Goal: Complete application form: Complete application form

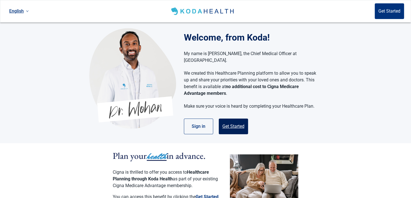
click at [235, 123] on button "Get Started" at bounding box center [233, 126] width 29 height 16
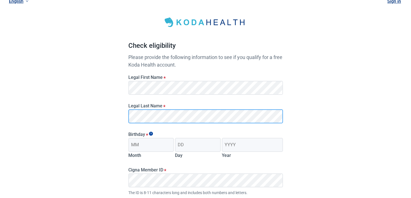
scroll to position [28, 0]
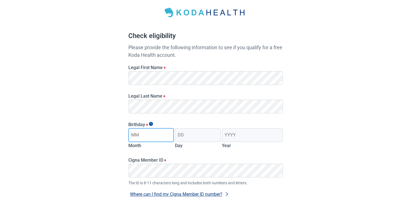
click at [141, 135] on input "Month" at bounding box center [151, 135] width 46 height 14
type input "04"
click at [183, 133] on input "Day" at bounding box center [198, 135] width 46 height 14
type input "14"
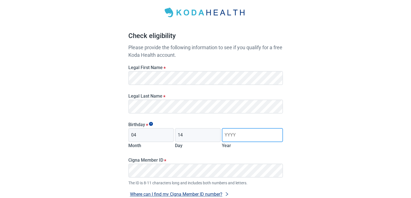
click at [238, 134] on input "Year" at bounding box center [252, 135] width 61 height 14
type input "1950"
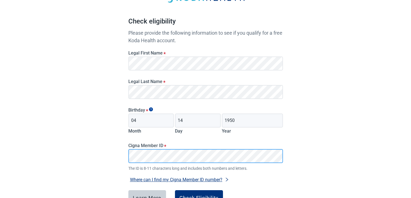
scroll to position [56, 0]
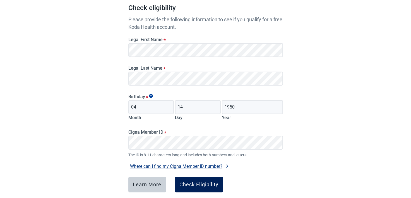
click at [202, 183] on div "Check Eligibility" at bounding box center [199, 185] width 39 height 6
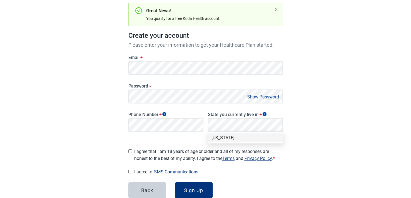
click at [252, 96] on button "Show Password" at bounding box center [263, 97] width 35 height 8
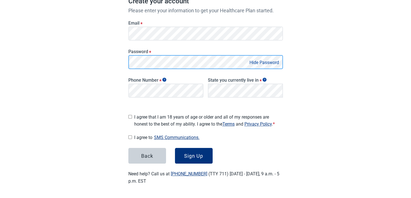
scroll to position [88, 0]
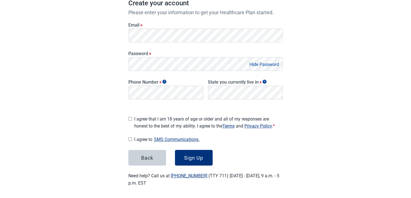
click at [130, 117] on input "I agree that I am 18 years of age or older and all of my responses are honest t…" at bounding box center [130, 119] width 4 height 4
checkbox input "true"
click at [130, 137] on input "I agree to SMS Communications." at bounding box center [130, 139] width 4 height 4
checkbox input "true"
click at [187, 155] on div "Sign Up" at bounding box center [193, 158] width 19 height 6
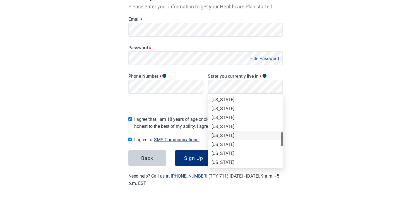
scroll to position [251, 0]
click at [230, 142] on div "[US_STATE]" at bounding box center [246, 143] width 68 height 6
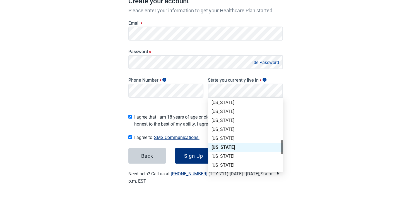
scroll to position [88, 0]
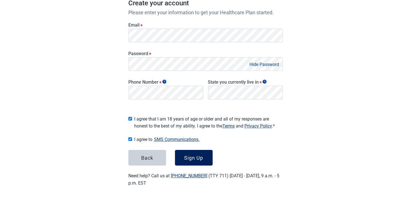
click at [196, 155] on div "Sign Up" at bounding box center [193, 158] width 19 height 6
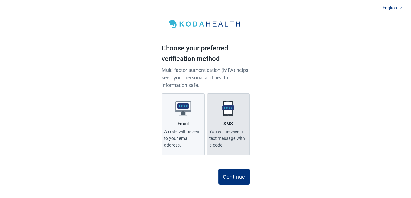
click at [227, 127] on label "SMS You will receive a text message with a code." at bounding box center [228, 124] width 43 height 62
click at [0, 0] on input "SMS You will receive a text message with a code." at bounding box center [0, 0] width 0 height 0
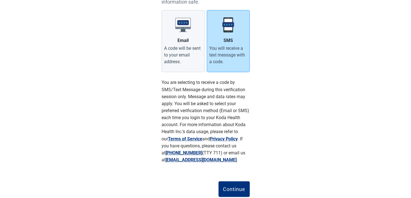
scroll to position [84, 0]
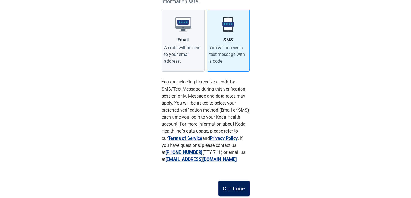
click at [235, 186] on div "Continue" at bounding box center [234, 188] width 22 height 6
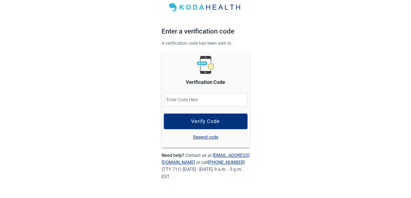
scroll to position [16, 0]
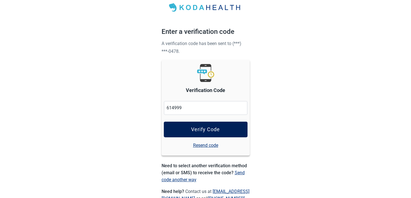
type input "614999"
click at [214, 130] on div "Verify Code" at bounding box center [205, 130] width 29 height 6
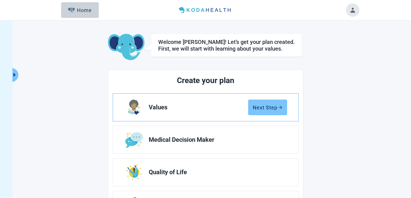
click at [271, 105] on div "Next Step" at bounding box center [268, 107] width 30 height 6
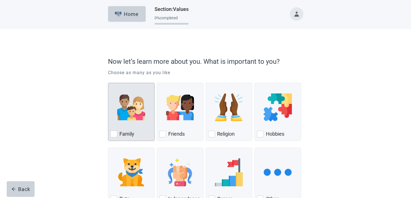
click at [115, 132] on div "Family, checkbox, not checked" at bounding box center [114, 133] width 7 height 7
click at [108, 83] on input "Family" at bounding box center [108, 83] width 0 height 0
checkbox input "true"
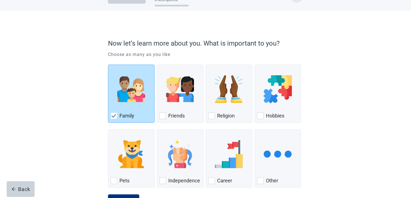
scroll to position [28, 0]
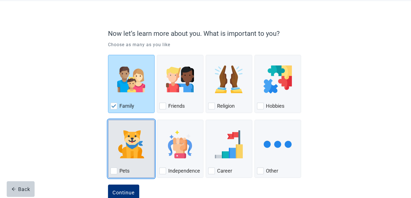
click at [114, 168] on div "Pets, checkbox, not checked" at bounding box center [114, 170] width 7 height 7
click at [108, 120] on input "Pets" at bounding box center [108, 120] width 0 height 0
checkbox input "true"
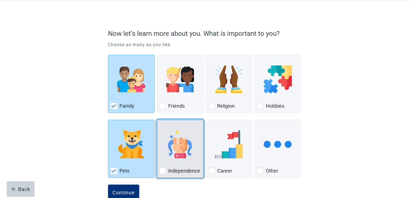
click at [163, 168] on div "Independence, checkbox, not checked" at bounding box center [162, 170] width 7 height 7
click at [157, 120] on input "Independence" at bounding box center [157, 120] width 0 height 0
checkbox input "true"
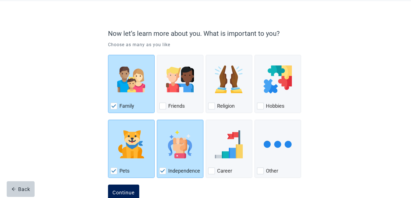
click at [129, 191] on div "Continue" at bounding box center [124, 192] width 22 height 6
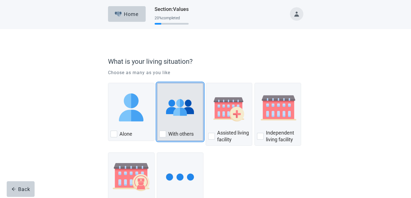
click at [160, 133] on div "With Others, checkbox, not checked" at bounding box center [162, 133] width 7 height 7
click at [157, 83] on input "With others" at bounding box center [157, 83] width 0 height 0
checkbox input "true"
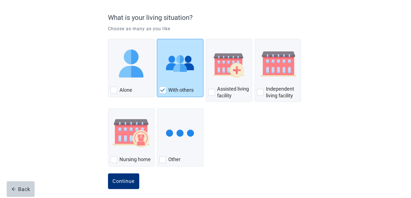
scroll to position [47, 0]
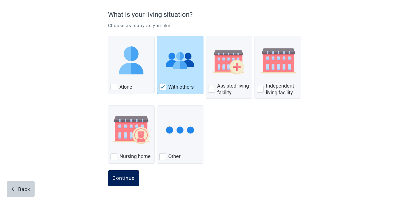
click at [122, 176] on div "Continue" at bounding box center [124, 178] width 22 height 6
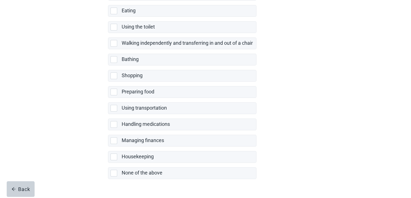
scroll to position [110, 0]
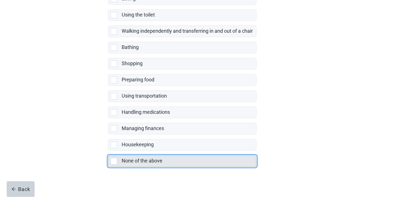
click at [114, 159] on div "None of the above, checkbox, not selected" at bounding box center [114, 161] width 7 height 7
click at [108, 151] on input "None of the above" at bounding box center [108, 151] width 0 height 0
checkbox input "true"
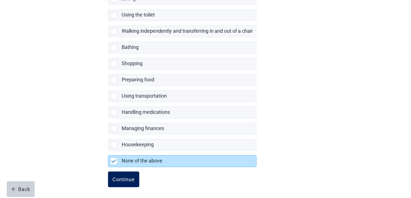
click at [131, 177] on div "Continue" at bounding box center [124, 179] width 22 height 6
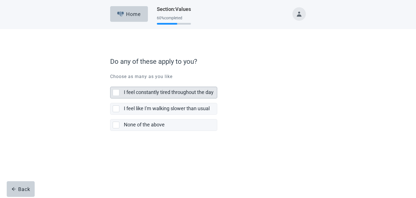
click at [117, 91] on div "I feel constantly tired throughout the day, checkbox, not selected" at bounding box center [116, 92] width 7 height 7
click at [110, 82] on input "I feel constantly tired throughout the day" at bounding box center [110, 82] width 0 height 0
checkbox input "true"
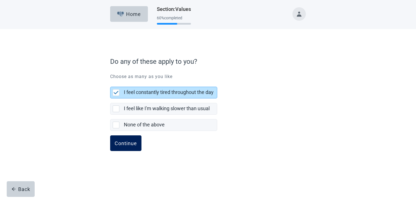
click at [132, 140] on div "Continue" at bounding box center [126, 143] width 22 height 6
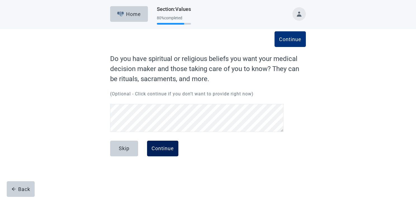
click at [164, 149] on div "Continue" at bounding box center [162, 149] width 22 height 6
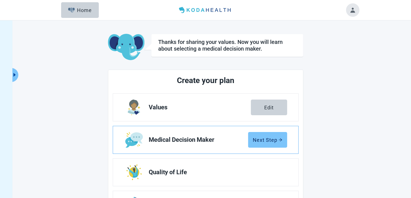
click at [267, 138] on div "Next Step" at bounding box center [268, 140] width 30 height 6
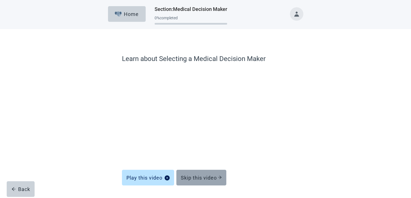
click at [207, 175] on div "Skip this video" at bounding box center [201, 178] width 41 height 6
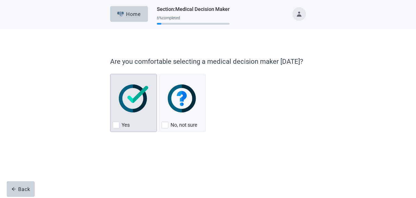
click at [115, 124] on div "Yes, checkbox, not checked" at bounding box center [116, 124] width 7 height 7
click at [110, 74] on input "Yes" at bounding box center [110, 74] width 0 height 0
checkbox input "true"
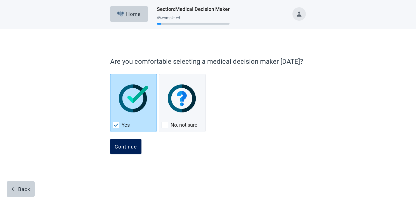
click at [130, 144] on div "Continue" at bounding box center [126, 147] width 22 height 6
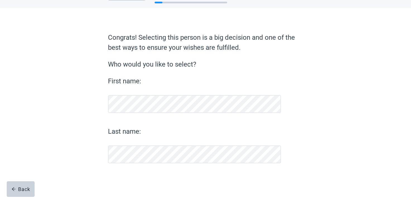
scroll to position [21, 0]
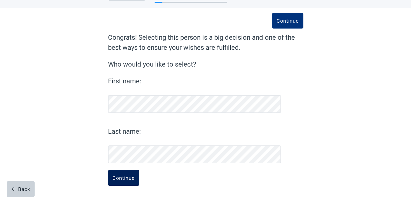
click at [125, 178] on div "Continue" at bounding box center [124, 178] width 22 height 6
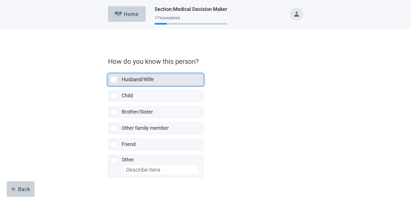
click at [113, 77] on div "Husband/Wife, checkbox, not selected" at bounding box center [114, 79] width 7 height 7
click at [108, 70] on input "Husband/Wife" at bounding box center [108, 69] width 0 height 0
checkbox input "true"
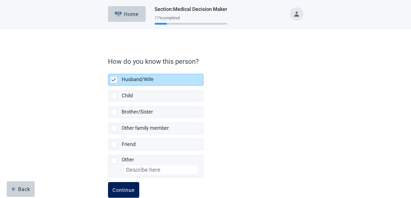
click at [131, 189] on div "Continue" at bounding box center [124, 190] width 22 height 6
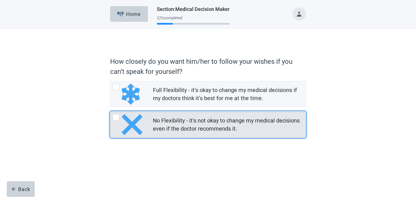
click at [116, 116] on div "No Flexibility - it's not okay to change my medical decisions even if the docto…" at bounding box center [116, 117] width 7 height 7
click at [110, 112] on input "No Flexibility - it's not okay to change my medical decisions even if the docto…" at bounding box center [110, 111] width 0 height 0
radio input "true"
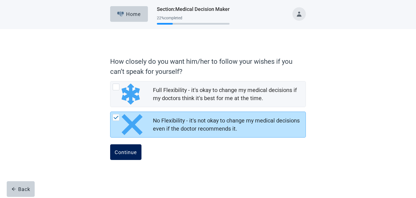
click at [124, 152] on div "Continue" at bounding box center [126, 152] width 22 height 6
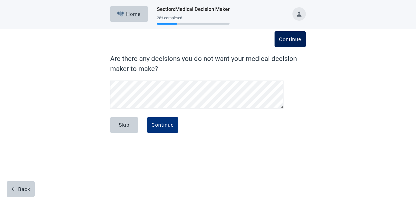
click at [292, 40] on div "Continue" at bounding box center [290, 39] width 22 height 6
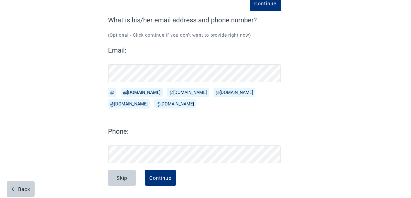
click at [167, 97] on button "@[DOMAIN_NAME]" at bounding box center [188, 92] width 42 height 9
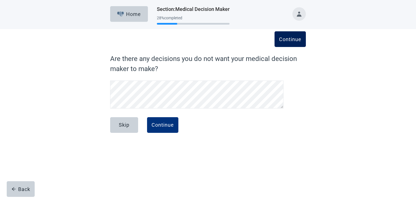
click at [292, 38] on div "Continue" at bounding box center [290, 39] width 22 height 6
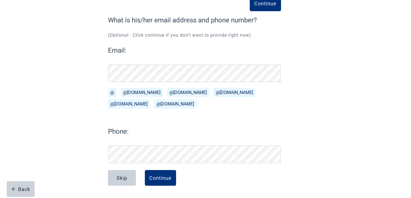
scroll to position [39, 0]
click at [165, 176] on div "Continue" at bounding box center [160, 178] width 22 height 6
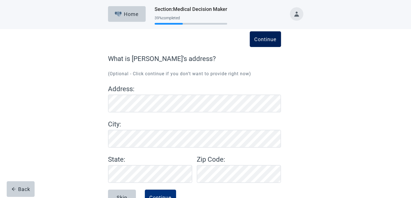
click at [261, 38] on div "Continue" at bounding box center [265, 39] width 22 height 6
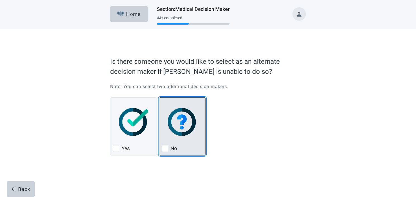
click at [165, 147] on div "No, checkbox, not checked" at bounding box center [164, 148] width 7 height 7
click at [159, 97] on input "No" at bounding box center [159, 97] width 0 height 0
checkbox input "true"
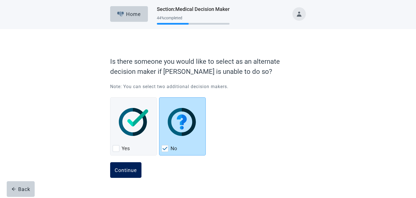
click at [132, 170] on div "Continue" at bounding box center [126, 170] width 22 height 6
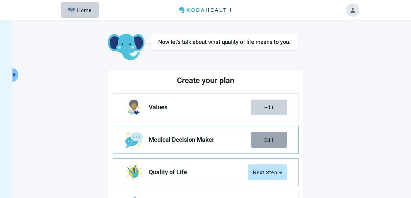
click at [269, 139] on div "Edit" at bounding box center [268, 140] width 9 height 6
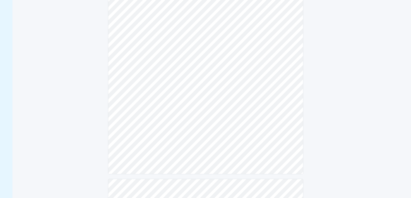
scroll to position [168, 0]
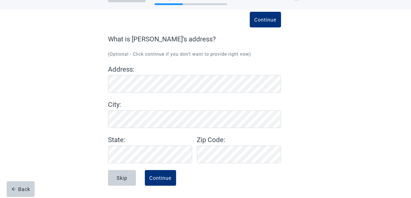
scroll to position [20, 0]
click at [161, 175] on div "Continue" at bounding box center [160, 178] width 22 height 6
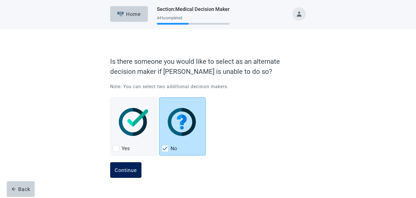
click at [126, 171] on div "Continue" at bounding box center [126, 170] width 22 height 6
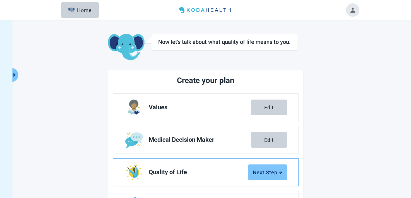
click at [265, 173] on div "Next Step" at bounding box center [268, 172] width 30 height 6
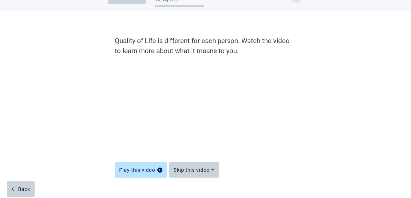
scroll to position [28, 0]
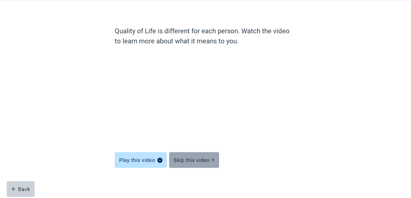
click at [198, 156] on button "Skip this video" at bounding box center [194, 160] width 50 height 16
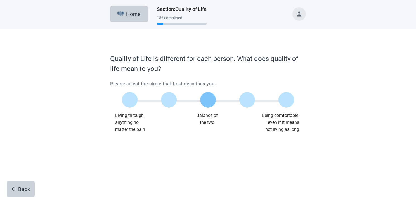
click at [209, 99] on label "Main content" at bounding box center [208, 100] width 16 height 16
click at [208, 100] on input "Quality of life scale: 50 out of 100. Balance of the two" at bounding box center [208, 100] width 0 height 0
click at [122, 145] on div "Continue" at bounding box center [126, 144] width 22 height 6
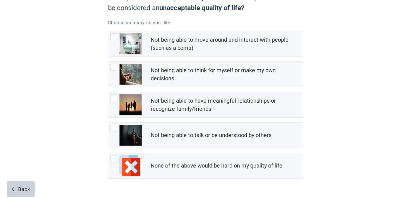
scroll to position [50, 0]
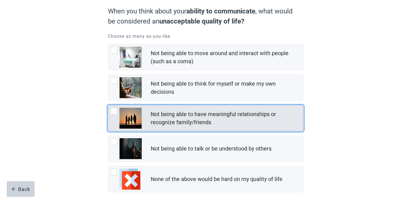
click at [113, 111] on div "Not being able to have meaningful relationships or recognize family/friends, ch…" at bounding box center [114, 111] width 7 height 7
click at [108, 105] on input "Not being able to have meaningful relationships or recognize family/friends" at bounding box center [108, 105] width 0 height 0
checkbox input "true"
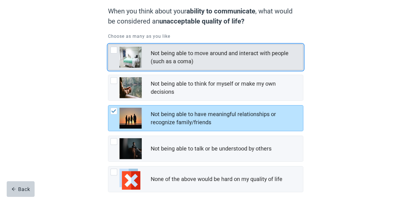
click at [114, 48] on div "Not being able to move around and interact with people (such as a coma), checkb…" at bounding box center [114, 50] width 7 height 7
click at [108, 44] on input "Not being able to move around and interact with people (such as a coma)" at bounding box center [108, 44] width 0 height 0
checkbox input "true"
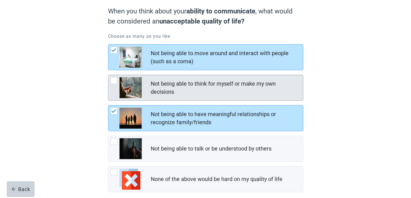
click at [115, 78] on div "Not being able to think for myself or make my own decisions, checkbox, not chec…" at bounding box center [114, 80] width 7 height 7
click at [108, 75] on input "Not being able to think for myself or make my own decisions" at bounding box center [108, 75] width 0 height 0
checkbox input "true"
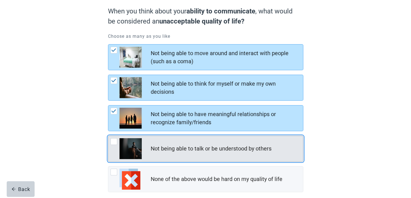
click at [112, 138] on div "Not being able to talk or be understood by others, checkbox, not checked" at bounding box center [114, 141] width 7 height 7
click at [108, 136] on input "Not being able to talk or be understood by others" at bounding box center [108, 135] width 0 height 0
checkbox input "true"
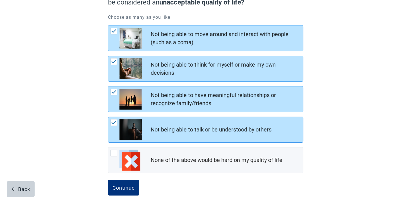
scroll to position [78, 0]
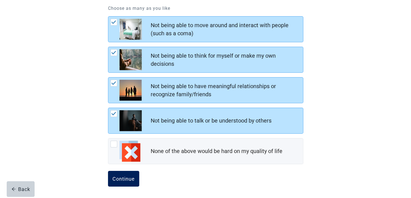
click at [121, 177] on div "Continue" at bounding box center [124, 179] width 22 height 6
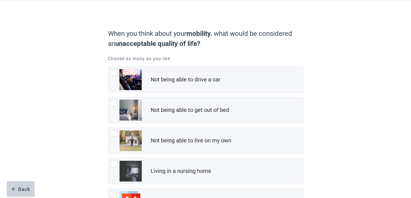
scroll to position [56, 0]
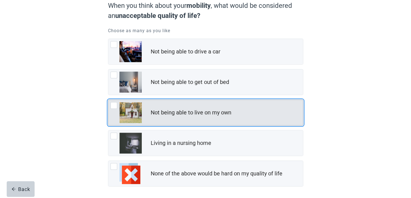
click at [114, 104] on div "Not being able to live on my own, checkbox, not checked" at bounding box center [114, 105] width 7 height 7
click at [108, 100] on input "Not being able to live on my own" at bounding box center [108, 99] width 0 height 0
checkbox input "true"
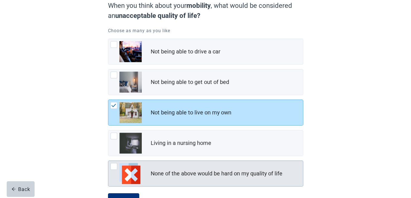
scroll to position [78, 0]
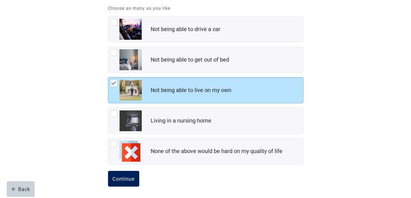
click at [129, 176] on div "Continue" at bounding box center [124, 179] width 22 height 6
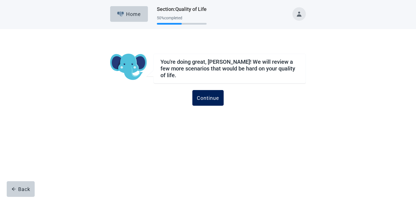
click at [217, 95] on div "Continue" at bounding box center [208, 98] width 22 height 6
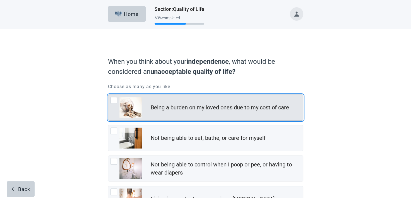
click at [113, 101] on div "Being a burden on my loved ones due to my cost of care, checkbox, not checked" at bounding box center [114, 100] width 7 height 7
click at [108, 95] on input "Being a burden on my loved ones due to my cost of care" at bounding box center [108, 94] width 0 height 0
checkbox input "true"
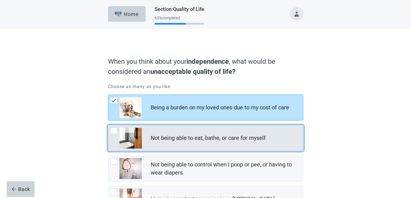
click at [115, 130] on div "Not being able to eat, bathe, or care for myself, checkbox, not checked" at bounding box center [114, 130] width 7 height 7
click at [108, 125] on input "Not being able to eat, bathe, or care for myself" at bounding box center [108, 125] width 0 height 0
checkbox input "true"
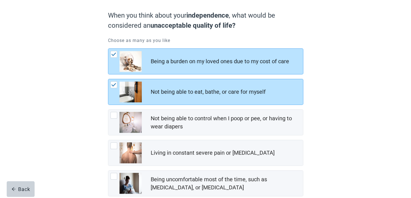
scroll to position [56, 0]
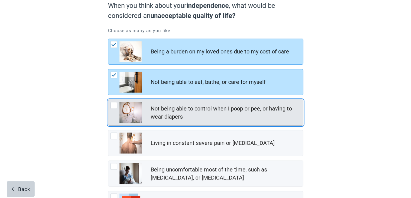
click at [113, 105] on div "Not being able to control when I poop or pee, or having to wear diapers, checkb…" at bounding box center [114, 105] width 7 height 7
click at [108, 100] on input "Not being able to control when I poop or pee, or having to wear diapers" at bounding box center [108, 99] width 0 height 0
checkbox input "true"
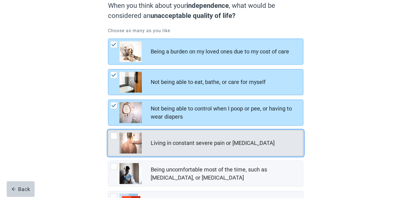
click at [114, 135] on div "Living in constant severe pain or shortness of breath, checkbox, not checked" at bounding box center [114, 135] width 7 height 7
click at [108, 130] on input "Living in constant severe pain or [MEDICAL_DATA]" at bounding box center [108, 130] width 0 height 0
checkbox input "true"
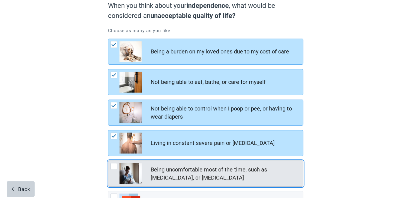
click at [114, 165] on div "Being uncomfortable most of the time, such as nausea, vomiting, or diarrhea, ch…" at bounding box center [114, 166] width 7 height 7
click at [108, 161] on input "Being uncomfortable most of the time, such as [MEDICAL_DATA], or [MEDICAL_DATA]" at bounding box center [108, 160] width 0 height 0
checkbox input "true"
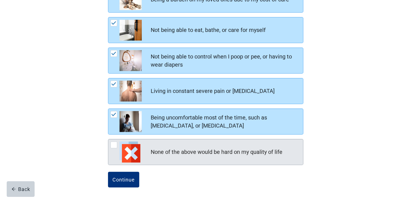
scroll to position [109, 0]
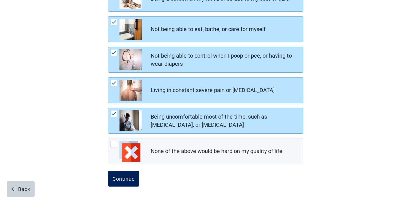
click at [133, 180] on div "Continue" at bounding box center [124, 179] width 22 height 6
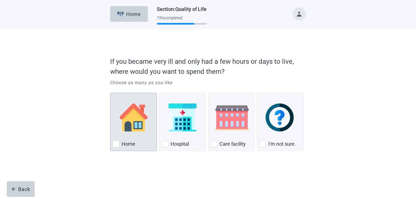
click at [116, 143] on div "Home, checkbox, not checked" at bounding box center [116, 143] width 7 height 7
click at [110, 93] on input "Home" at bounding box center [110, 93] width 0 height 0
checkbox input "true"
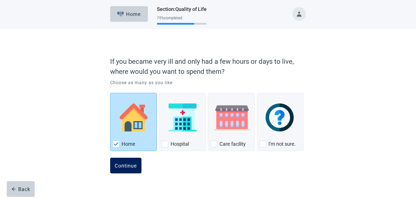
click at [127, 163] on button "Continue" at bounding box center [125, 166] width 31 height 16
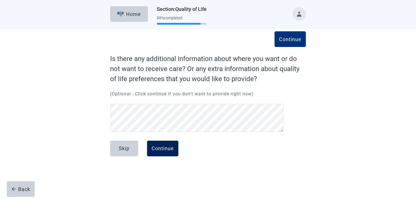
click at [169, 145] on button "Continue" at bounding box center [162, 148] width 31 height 16
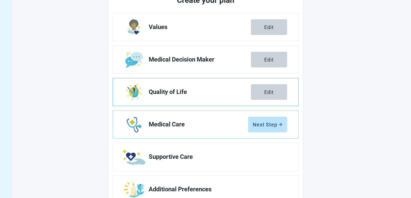
scroll to position [84, 0]
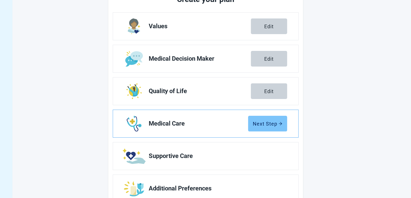
click at [269, 123] on div "Next Step" at bounding box center [268, 124] width 30 height 6
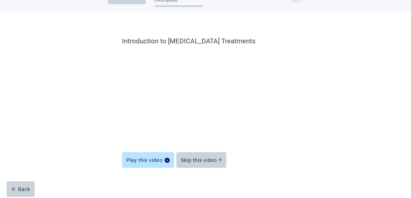
scroll to position [18, 0]
click at [199, 158] on div "Skip this video" at bounding box center [201, 160] width 41 height 6
click at [204, 159] on form "Learn about [MEDICAL_DATA] (CPR) Play this video Skip this video Back" at bounding box center [206, 117] width 168 height 162
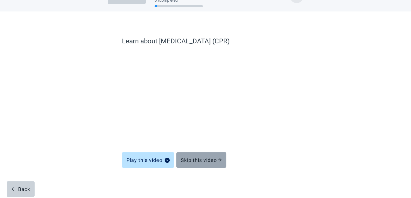
click at [205, 157] on div "Skip this video" at bounding box center [201, 160] width 41 height 6
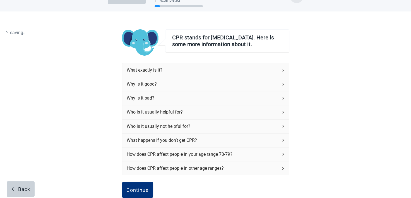
click at [205, 158] on div "How does CPR affect people in your age range 70-79?" at bounding box center [202, 154] width 151 height 7
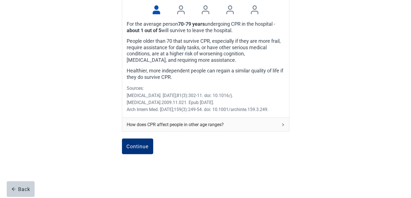
scroll to position [213, 0]
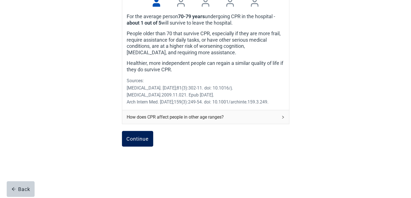
click at [140, 139] on div "Continue" at bounding box center [138, 139] width 22 height 6
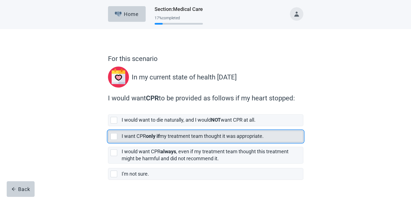
click at [113, 133] on div "[object Object], checkbox, not selected" at bounding box center [114, 136] width 7 height 7
click at [108, 126] on input "I want CPR only if my treatment team thought it was appropriate." at bounding box center [108, 126] width 0 height 0
checkbox input "true"
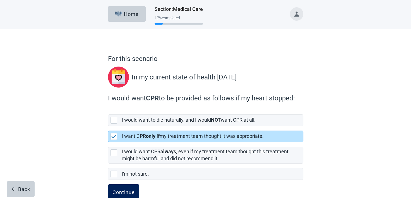
click at [132, 190] on div "Continue" at bounding box center [124, 192] width 22 height 6
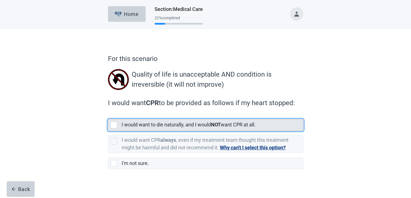
click at [114, 124] on div "[object Object], checkbox, not selected" at bounding box center [114, 124] width 7 height 7
click at [108, 115] on input "I would want to die naturally, and I would NOT want CPR at all." at bounding box center [108, 115] width 0 height 0
checkbox input "true"
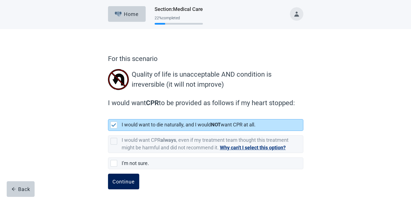
click at [132, 180] on div "Continue" at bounding box center [124, 181] width 22 height 6
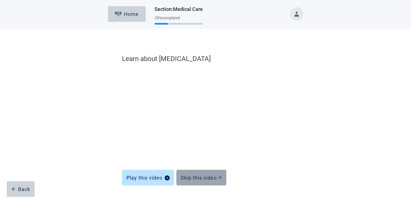
click at [211, 178] on div "Skip this video" at bounding box center [201, 178] width 41 height 6
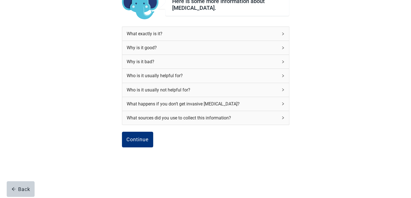
scroll to position [54, 0]
click at [135, 144] on button "Continue" at bounding box center [137, 139] width 31 height 16
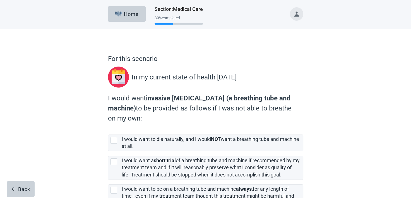
scroll to position [28, 0]
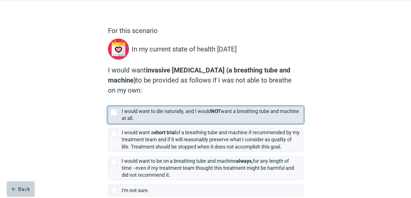
click at [115, 110] on div "[object Object], checkbox, not selected" at bounding box center [114, 112] width 7 height 7
click at [108, 102] on input "I would want to die naturally, and I would NOT want a breathing tube and machin…" at bounding box center [108, 102] width 0 height 0
checkbox input "true"
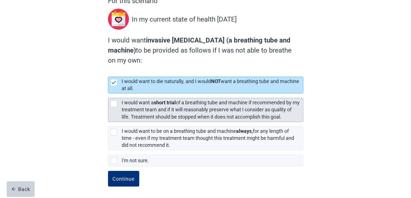
scroll to position [58, 0]
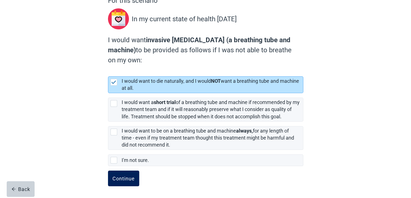
click at [132, 178] on div "Continue" at bounding box center [124, 178] width 22 height 6
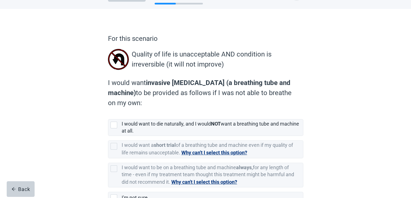
scroll to position [58, 0]
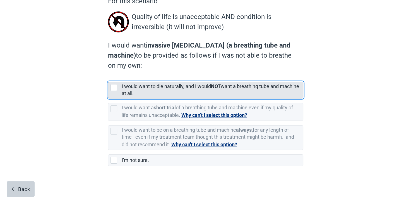
click at [113, 85] on div "[object Object], checkbox, not selected" at bounding box center [114, 87] width 7 height 7
click at [108, 77] on input "I would want to die naturally, and I would NOT want a breathing tube and machin…" at bounding box center [108, 77] width 0 height 0
checkbox input "true"
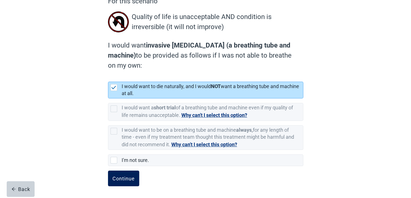
click at [125, 179] on div "Continue" at bounding box center [124, 178] width 22 height 6
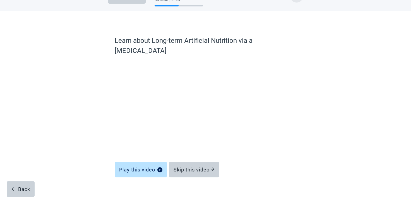
scroll to position [18, 0]
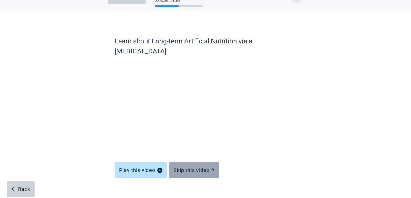
click at [200, 167] on div "Skip this video" at bounding box center [194, 170] width 41 height 6
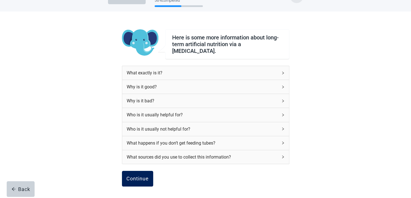
click at [136, 176] on div "Continue" at bounding box center [138, 179] width 22 height 6
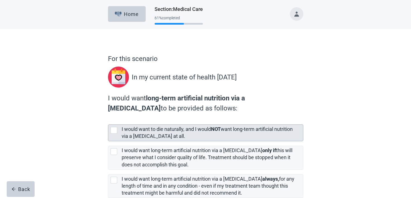
click at [113, 129] on div "[object Object], checkbox, not selected" at bounding box center [114, 130] width 7 height 7
click at [108, 120] on input "I would want to die naturally, and I would NOT want long-term artificial nutrit…" at bounding box center [108, 120] width 0 height 0
checkbox input "true"
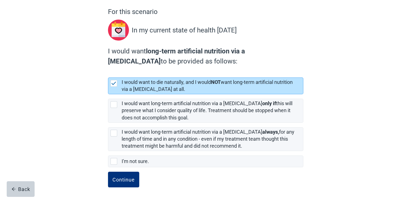
scroll to position [48, 0]
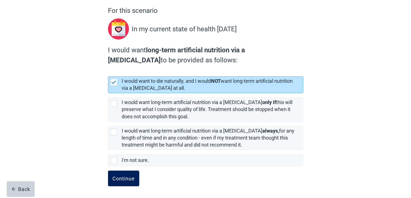
click at [123, 175] on div "Continue" at bounding box center [124, 178] width 22 height 6
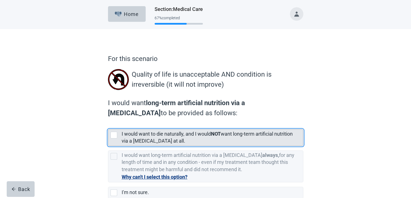
click at [111, 133] on div "[object Object], checkbox, not selected" at bounding box center [114, 135] width 7 height 7
click at [108, 125] on input "I would want to die naturally, and I would NOT want long-term artificial nutrit…" at bounding box center [108, 125] width 0 height 0
checkbox input "true"
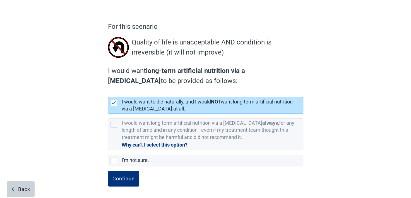
scroll to position [32, 0]
click at [121, 176] on div "Continue" at bounding box center [124, 178] width 22 height 6
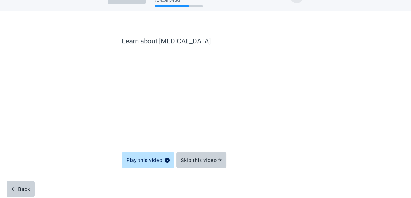
scroll to position [18, 0]
click at [207, 158] on div "Skip this video" at bounding box center [201, 160] width 41 height 6
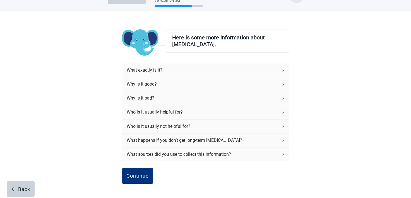
click at [283, 68] on div "What exactly is it?" at bounding box center [205, 70] width 167 height 14
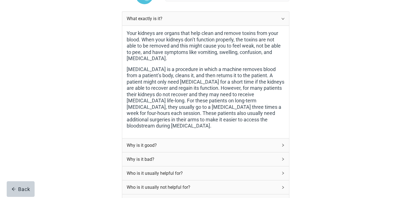
scroll to position [73, 0]
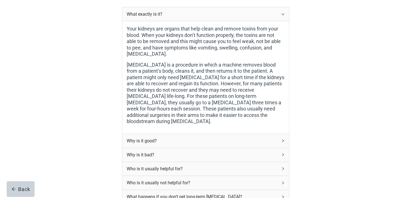
click at [283, 139] on icon "right" at bounding box center [283, 140] width 3 height 3
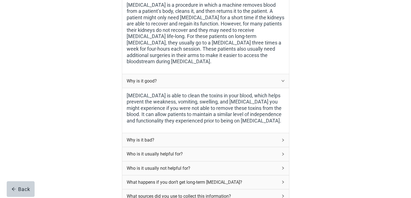
scroll to position [157, 0]
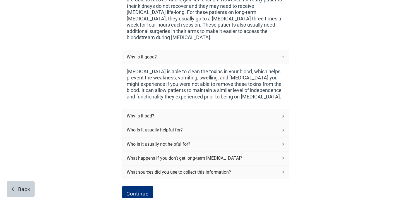
click at [283, 109] on div "Why is it bad?" at bounding box center [205, 116] width 167 height 14
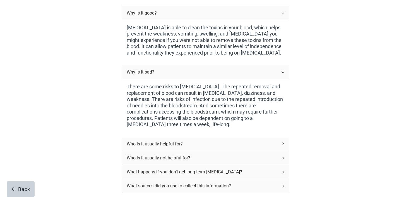
scroll to position [213, 0]
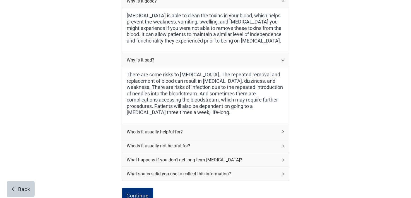
click at [283, 130] on icon "right" at bounding box center [283, 131] width 3 height 3
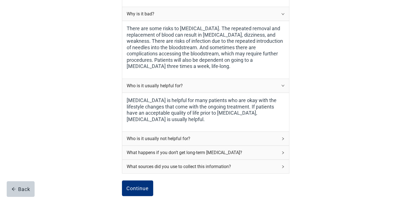
scroll to position [269, 0]
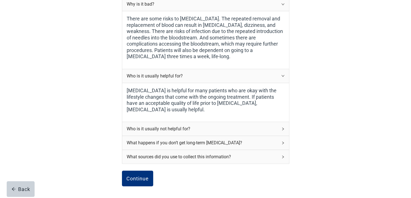
click at [283, 127] on icon "right" at bounding box center [283, 128] width 3 height 3
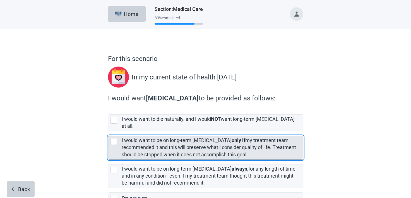
click at [115, 138] on div "[object Object], checkbox, not selected" at bounding box center [114, 141] width 7 height 7
click at [108, 131] on input "I would want to be on long-term [MEDICAL_DATA] only if my treatment team recomm…" at bounding box center [108, 131] width 0 height 0
checkbox input "true"
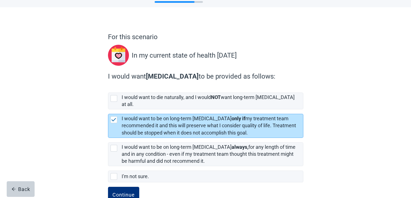
scroll to position [33, 0]
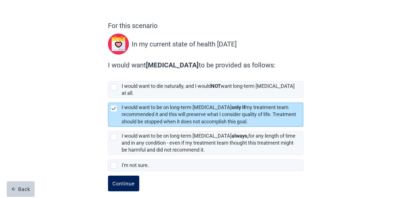
click at [131, 180] on div "Continue" at bounding box center [124, 183] width 22 height 6
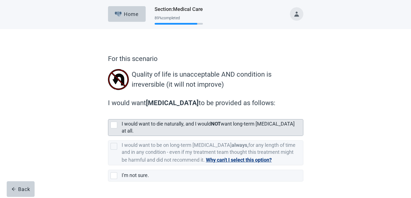
click at [112, 123] on div "[object Object], checkbox, not selected" at bounding box center [114, 124] width 7 height 7
click at [108, 115] on input "I would want to die naturally, and I would NOT want long-term [MEDICAL_DATA] at…" at bounding box center [108, 115] width 0 height 0
checkbox input "true"
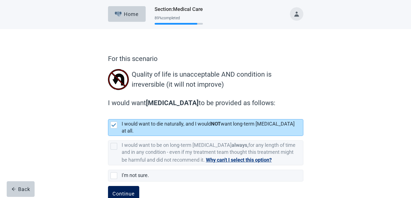
click at [119, 191] on div "Continue" at bounding box center [124, 194] width 22 height 6
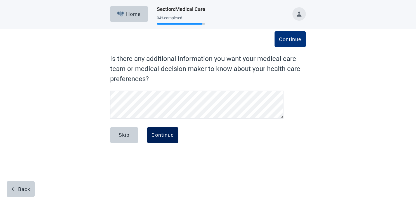
click at [165, 134] on div "Continue" at bounding box center [162, 135] width 22 height 6
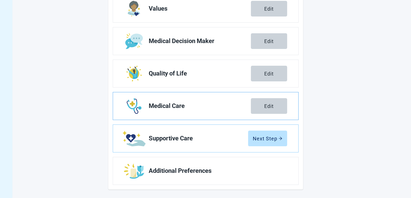
scroll to position [99, 0]
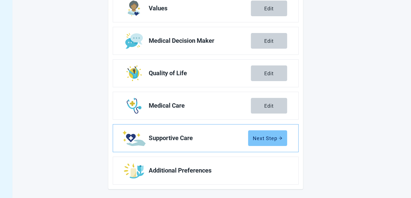
click at [277, 135] on div "Next Step" at bounding box center [268, 138] width 30 height 6
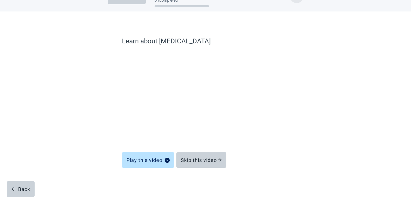
scroll to position [18, 0]
click at [208, 159] on div "Skip this video" at bounding box center [201, 160] width 41 height 6
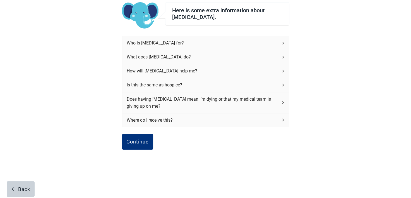
scroll to position [47, 0]
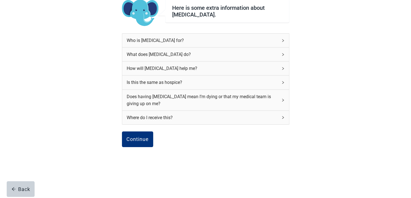
click at [283, 38] on div "Who is [MEDICAL_DATA] for?" at bounding box center [205, 41] width 167 height 14
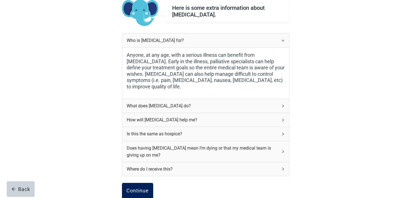
click at [144, 190] on div "Continue" at bounding box center [138, 191] width 22 height 6
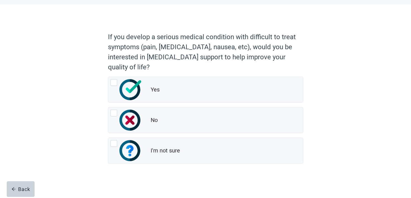
scroll to position [25, 0]
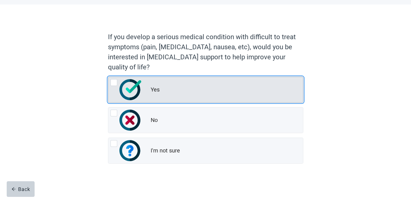
click at [113, 82] on div "Yes, radio button, not checked" at bounding box center [114, 82] width 7 height 7
click at [108, 77] on input "Yes" at bounding box center [108, 77] width 0 height 0
radio input "true"
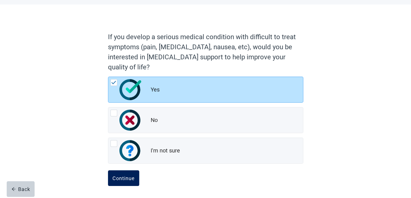
click at [121, 178] on div "Continue" at bounding box center [124, 178] width 22 height 6
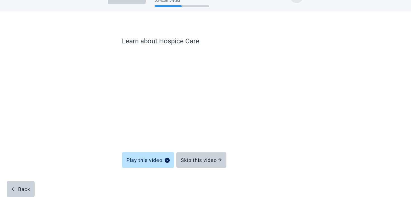
scroll to position [18, 0]
click at [201, 161] on div "Skip this video" at bounding box center [201, 160] width 41 height 6
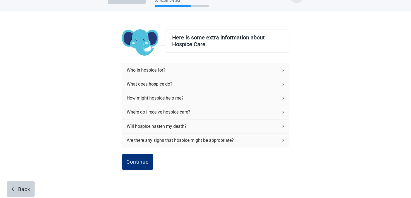
click at [206, 159] on div "Continue Back" at bounding box center [206, 168] width 168 height 28
click at [142, 161] on div "Continue" at bounding box center [138, 162] width 22 height 6
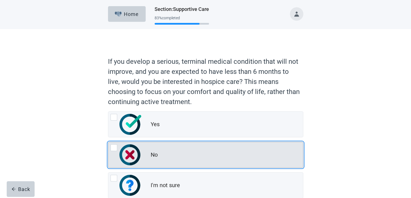
click at [114, 145] on div "No, radio button, not checked" at bounding box center [114, 147] width 7 height 7
click at [108, 142] on input "No" at bounding box center [108, 142] width 0 height 0
radio input "true"
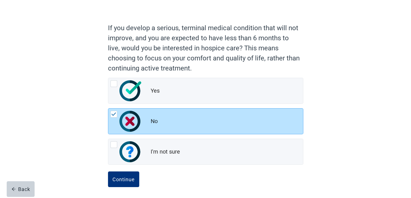
scroll to position [35, 0]
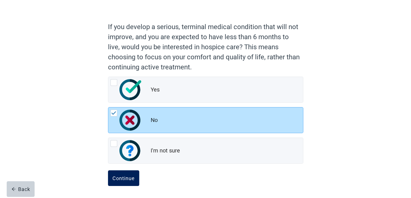
click at [129, 180] on div "Continue" at bounding box center [124, 178] width 22 height 6
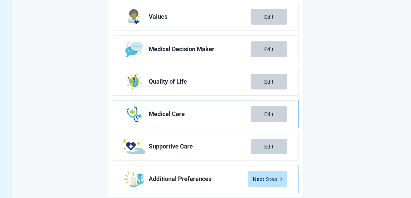
scroll to position [99, 0]
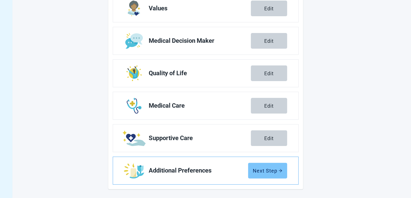
click at [267, 170] on div "Next Step" at bounding box center [268, 171] width 30 height 6
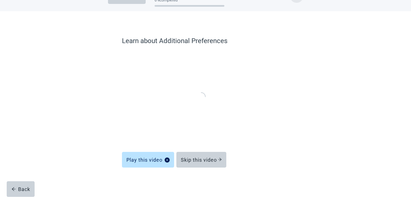
scroll to position [18, 0]
click at [203, 161] on div "Skip this video" at bounding box center [201, 160] width 41 height 6
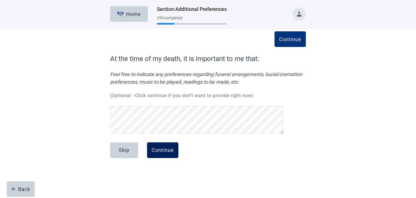
click at [163, 150] on div "Continue" at bounding box center [162, 150] width 22 height 6
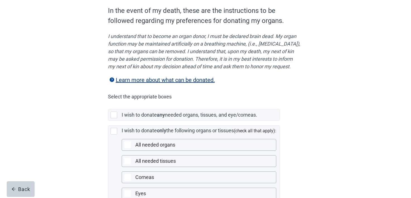
scroll to position [56, 0]
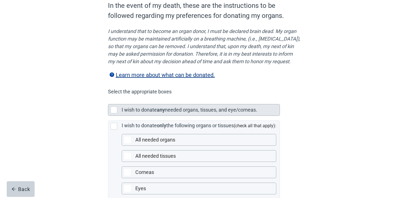
click at [114, 113] on div "Main content" at bounding box center [114, 109] width 7 height 7
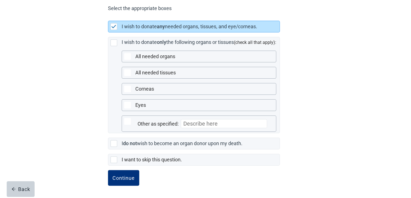
scroll to position [146, 0]
click at [130, 177] on div "Continue" at bounding box center [124, 178] width 22 height 6
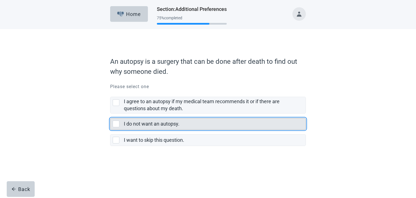
click at [115, 123] on div "I do not want an autopsy., checkbox, not selected" at bounding box center [116, 123] width 7 height 7
click at [110, 114] on input "I do not want an autopsy." at bounding box center [110, 113] width 0 height 0
checkbox input "true"
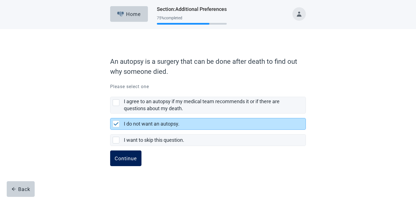
click at [133, 157] on div "Continue" at bounding box center [126, 158] width 22 height 6
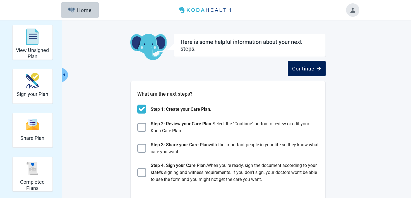
click at [306, 68] on div "Continue" at bounding box center [306, 69] width 29 height 6
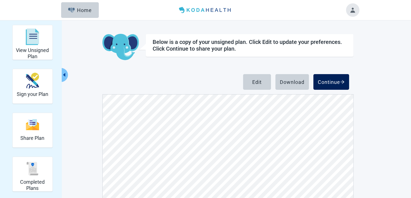
click at [330, 80] on div "Continue" at bounding box center [331, 82] width 27 height 6
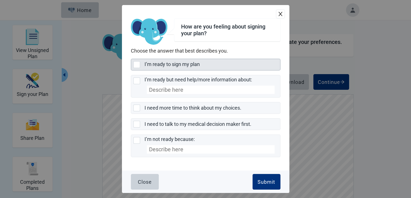
click at [136, 64] on div "I’m ready to sign my plan, checkbox, not selected" at bounding box center [137, 64] width 7 height 7
click at [131, 59] on input "I’m ready to sign my plan" at bounding box center [131, 59] width 0 height 0
checkbox input "true"
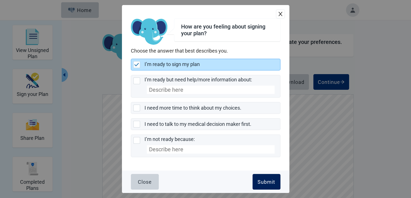
click at [267, 179] on div "Submit" at bounding box center [267, 182] width 18 height 6
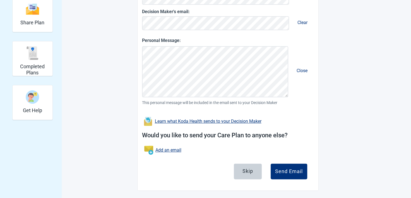
scroll to position [116, 0]
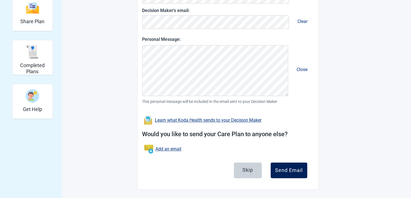
click at [292, 169] on div "Send Email" at bounding box center [289, 170] width 28 height 6
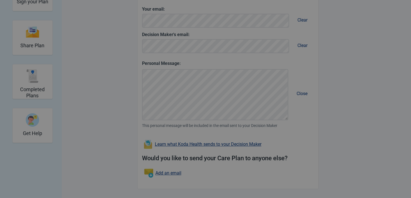
scroll to position [92, 0]
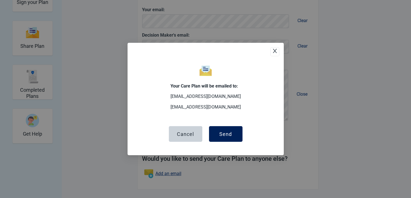
click at [228, 133] on div "Send" at bounding box center [226, 134] width 13 height 6
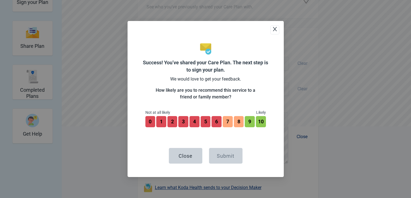
scroll to position [134, 0]
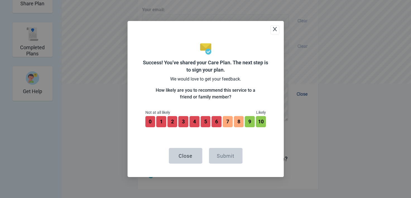
drag, startPoint x: 260, startPoint y: 121, endPoint x: 260, endPoint y: 128, distance: 7.0
click at [260, 123] on button "10" at bounding box center [261, 121] width 10 height 11
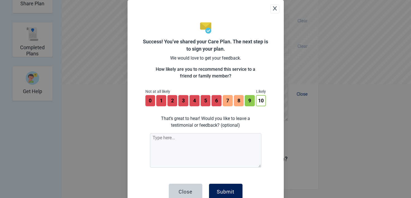
click at [227, 191] on div "Submit" at bounding box center [226, 192] width 18 height 6
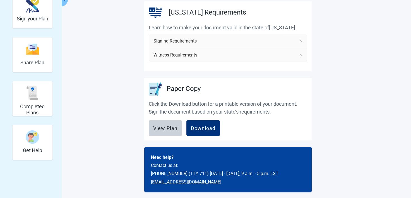
scroll to position [78, 0]
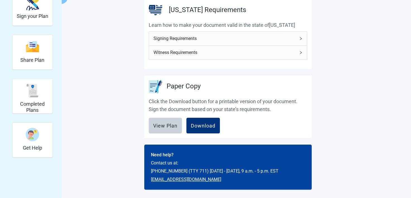
click at [300, 37] on icon "right" at bounding box center [300, 38] width 3 height 3
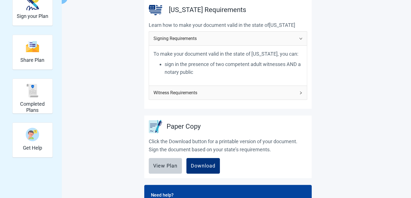
click at [301, 94] on icon "right" at bounding box center [300, 92] width 3 height 3
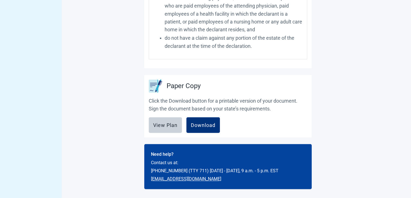
scroll to position [280, 0]
click at [204, 124] on div "Download" at bounding box center [203, 125] width 25 height 6
click at [169, 123] on div "View Plan" at bounding box center [165, 125] width 24 height 6
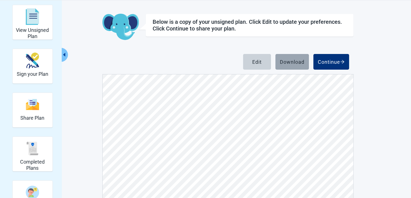
scroll to position [64, 0]
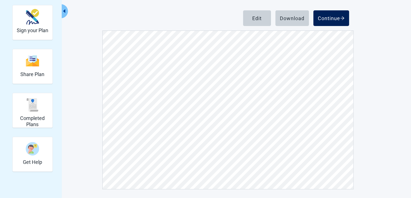
click at [337, 17] on div "Continue" at bounding box center [331, 18] width 27 height 6
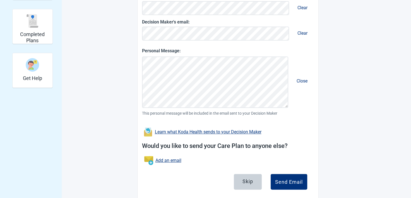
scroll to position [159, 0]
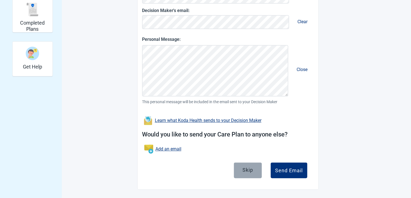
click at [247, 169] on div "Skip" at bounding box center [248, 170] width 11 height 6
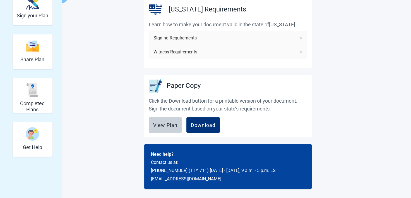
scroll to position [78, 0]
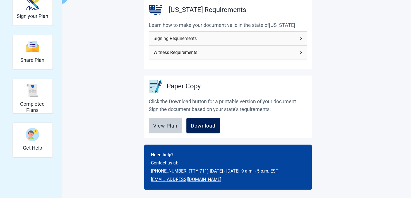
click at [200, 126] on div "Download" at bounding box center [203, 126] width 25 height 6
